Goal: Submit feedback/report problem: Provide input to the site owners about the experience or issues

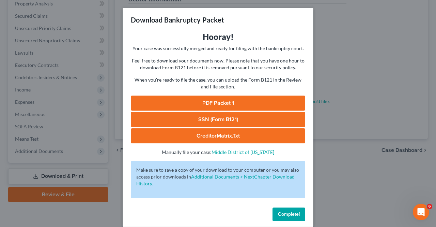
click at [288, 212] on span "Complete!" at bounding box center [289, 214] width 22 height 6
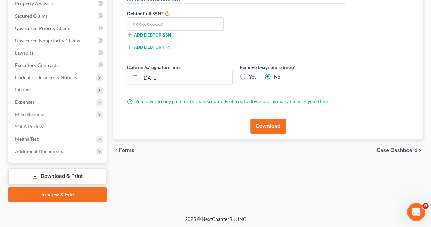
click at [414, 210] on icon "Open Intercom Messenger" at bounding box center [415, 210] width 11 height 11
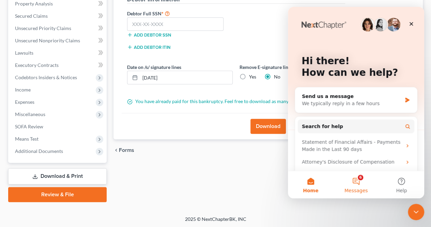
click at [354, 183] on button "6 Messages" at bounding box center [355, 184] width 45 height 27
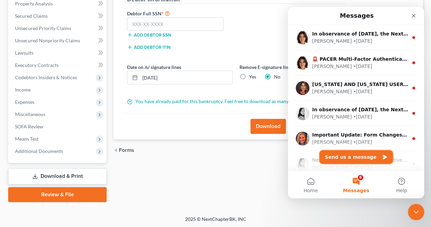
click at [345, 159] on button "Send us a message" at bounding box center [356, 157] width 74 height 14
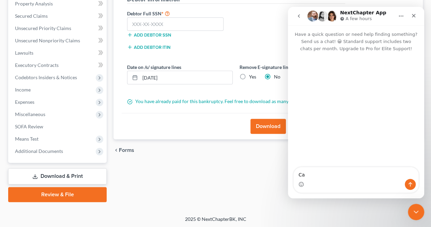
type textarea "C"
click at [412, 20] on div "Close" at bounding box center [414, 16] width 12 height 12
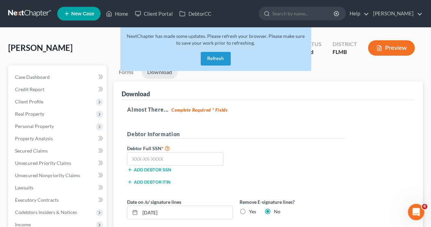
click at [219, 62] on button "Refresh" at bounding box center [216, 59] width 30 height 14
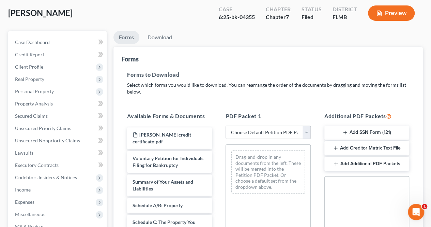
scroll to position [32, 0]
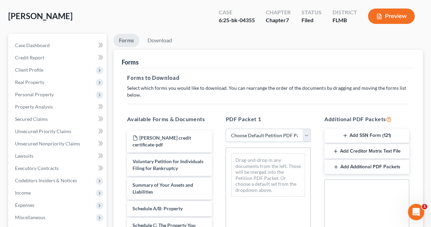
click at [304, 137] on select "Choose Default Petition PDF Packet Complete Bankruptcy Petition (all forms and …" at bounding box center [268, 135] width 85 height 14
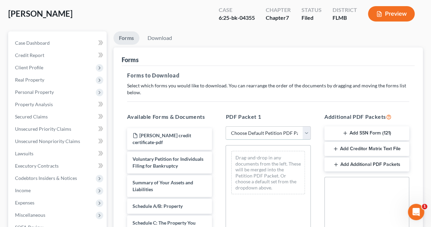
scroll to position [34, 0]
click at [306, 131] on select "Choose Default Petition PDF Packet Complete Bankruptcy Petition (all forms and …" at bounding box center [268, 133] width 85 height 14
select select "0"
click at [226, 126] on select "Choose Default Petition PDF Packet Complete Bankruptcy Petition (all forms and …" at bounding box center [268, 133] width 85 height 14
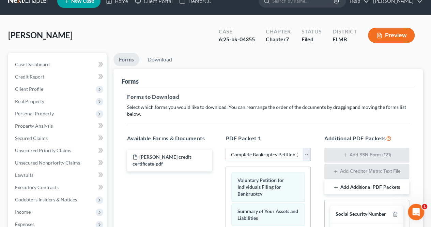
scroll to position [11, 0]
